Goal: Task Accomplishment & Management: Manage account settings

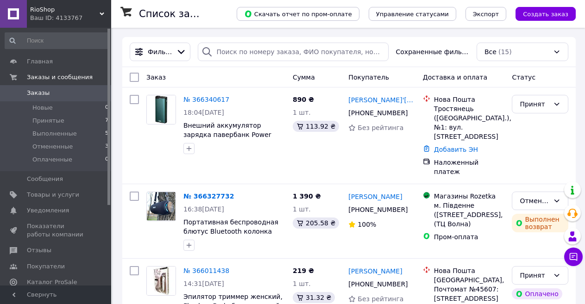
click at [44, 16] on div "Ваш ID: 4133767" at bounding box center [70, 18] width 81 height 8
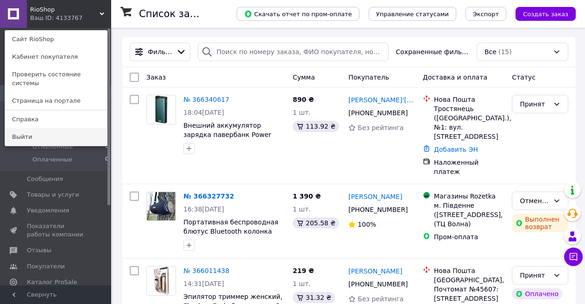
click at [42, 129] on link "Выйти" at bounding box center [56, 137] width 102 height 18
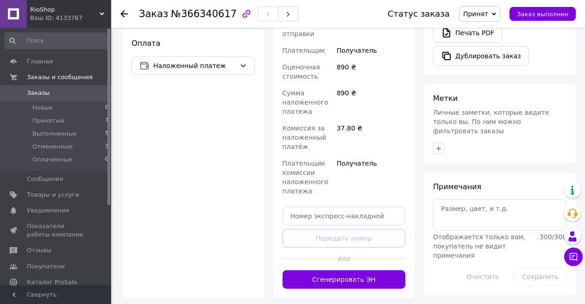
scroll to position [370, 0]
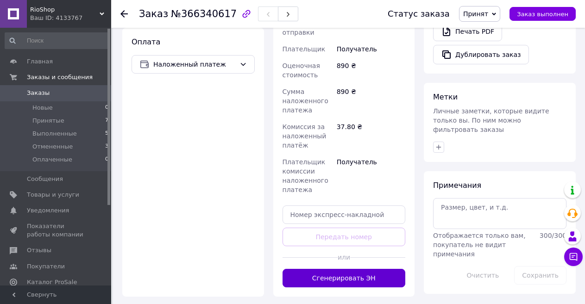
click at [331, 269] on button "Сгенерировать ЭН" at bounding box center [343, 278] width 123 height 19
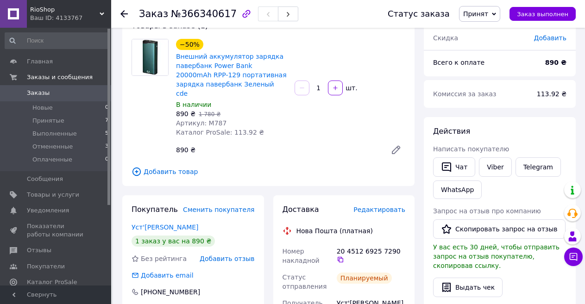
scroll to position [46, 0]
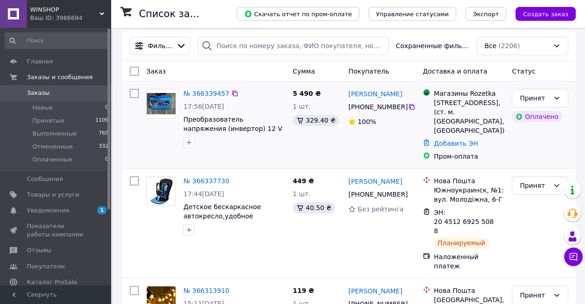
scroll to position [139, 0]
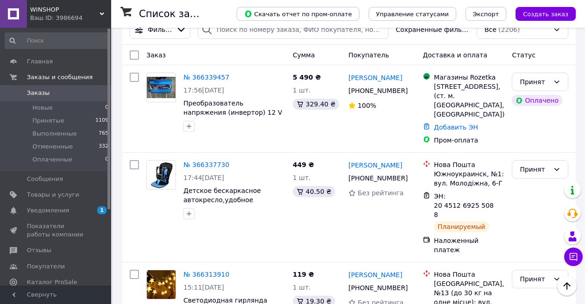
click at [43, 12] on span "WINSHOP" at bounding box center [64, 10] width 69 height 8
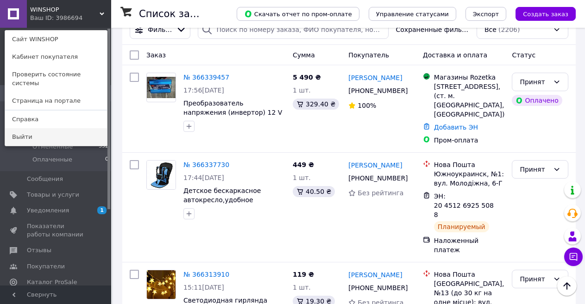
click at [39, 128] on link "Выйти" at bounding box center [56, 137] width 102 height 18
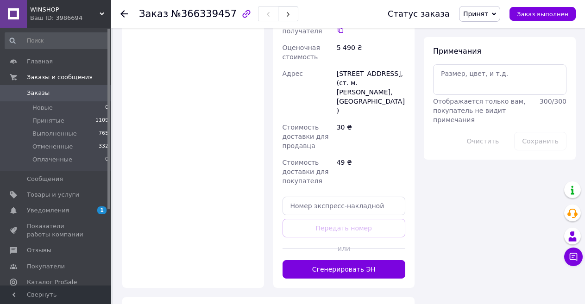
scroll to position [556, 0]
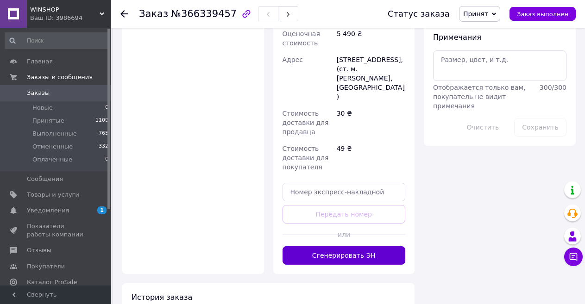
click at [329, 246] on button "Сгенерировать ЭН" at bounding box center [343, 255] width 123 height 19
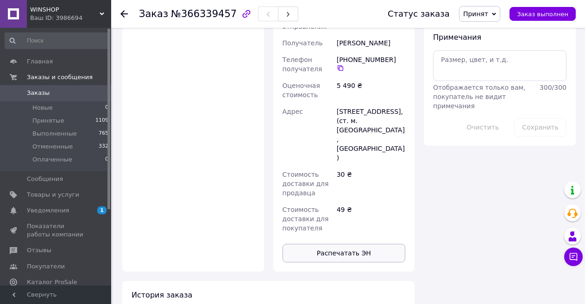
click at [326, 244] on button "Распечатать ЭН" at bounding box center [343, 253] width 123 height 19
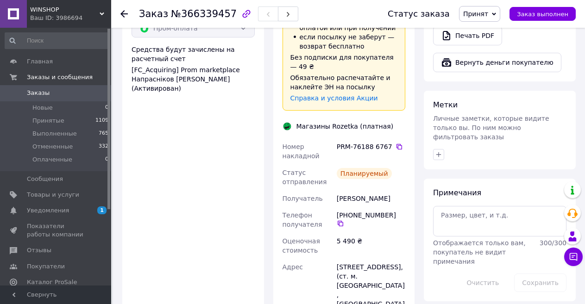
scroll to position [417, 0]
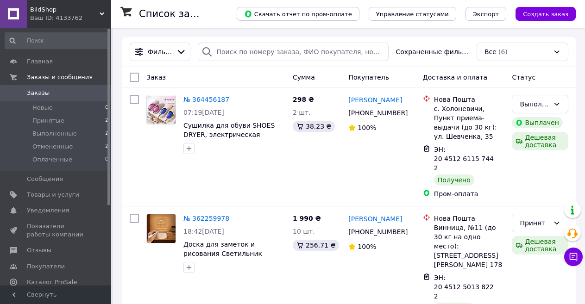
click at [49, 13] on span "BildShop" at bounding box center [64, 10] width 69 height 8
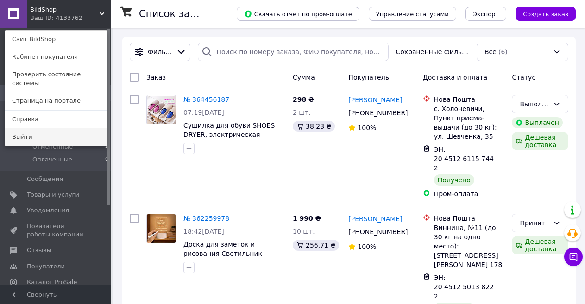
click at [39, 128] on link "Выйти" at bounding box center [56, 137] width 102 height 18
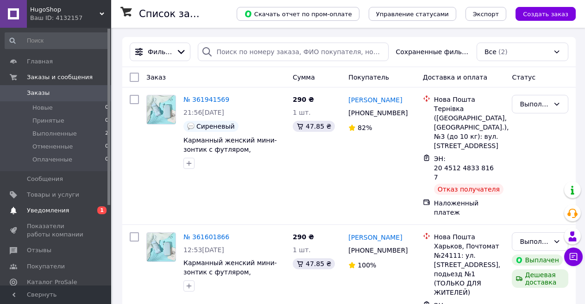
click at [62, 210] on span "Уведомления" at bounding box center [48, 210] width 42 height 8
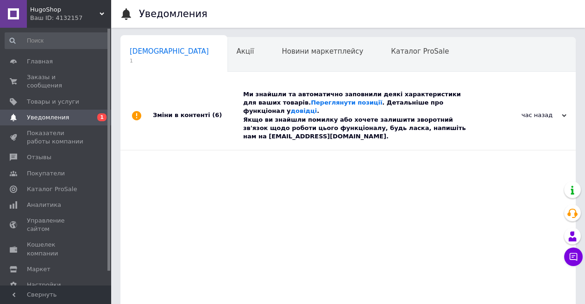
scroll to position [0, 4]
click at [221, 106] on div "Зміни в контенті (6)" at bounding box center [198, 115] width 90 height 69
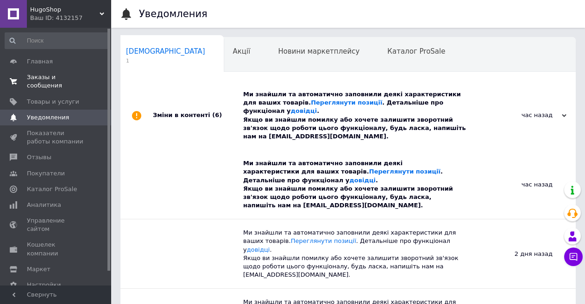
click at [48, 81] on span "Заказы и сообщения" at bounding box center [56, 81] width 59 height 17
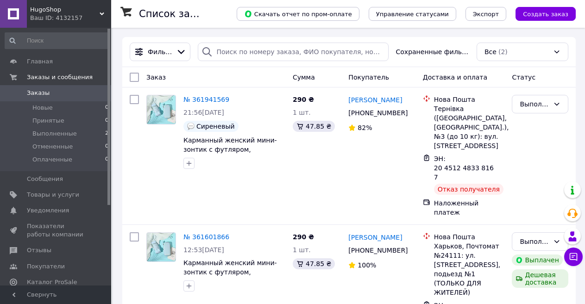
click at [41, 6] on span "HugoShop" at bounding box center [64, 10] width 69 height 8
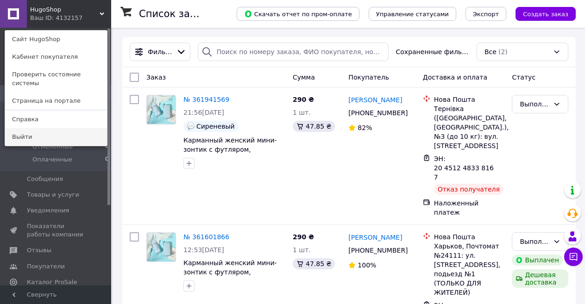
click at [52, 131] on link "Выйти" at bounding box center [56, 137] width 102 height 18
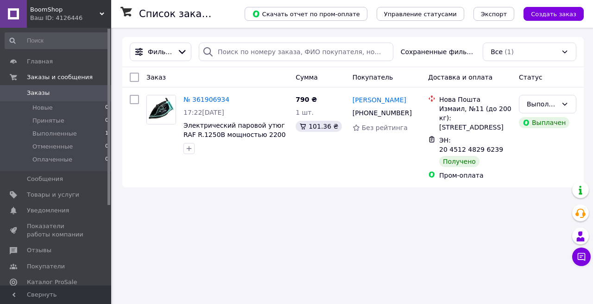
click at [56, 14] on div "Ваш ID: 4126446" at bounding box center [70, 18] width 81 height 8
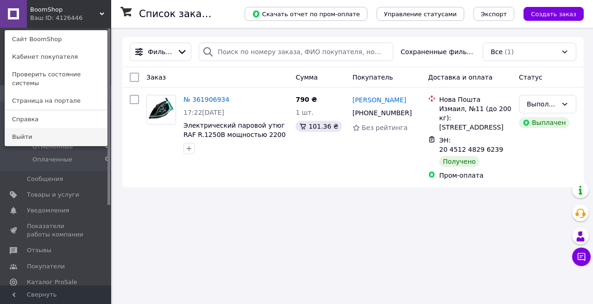
click at [48, 128] on link "Выйти" at bounding box center [56, 137] width 102 height 18
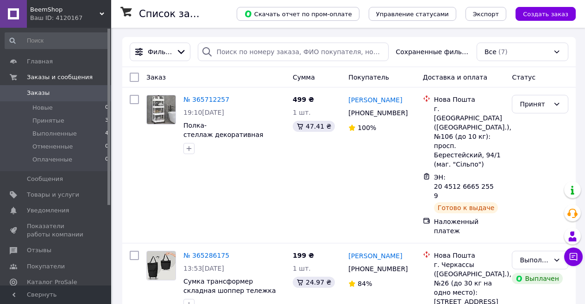
click at [51, 12] on span "BeemShop" at bounding box center [64, 10] width 69 height 8
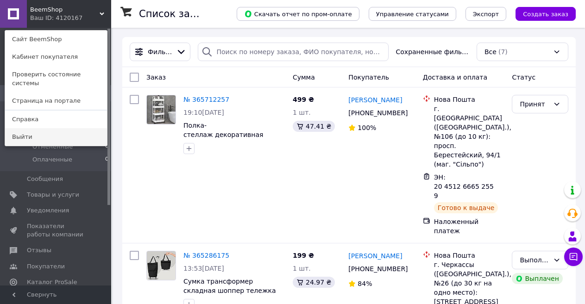
click at [48, 128] on link "Выйти" at bounding box center [56, 137] width 102 height 18
